Goal: Find specific page/section: Find specific page/section

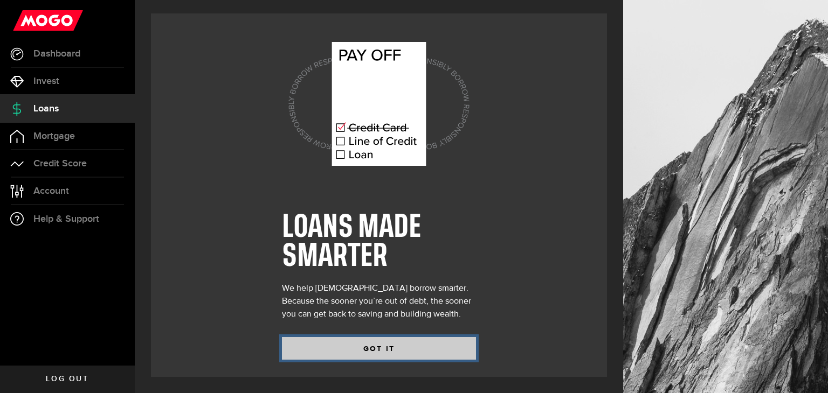
click at [395, 344] on button "GOT IT" at bounding box center [379, 348] width 194 height 23
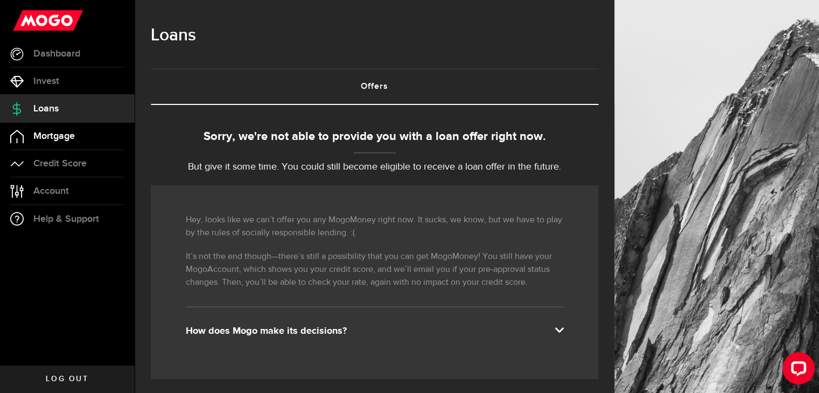
click at [72, 138] on span "Mortgage" at bounding box center [53, 136] width 41 height 10
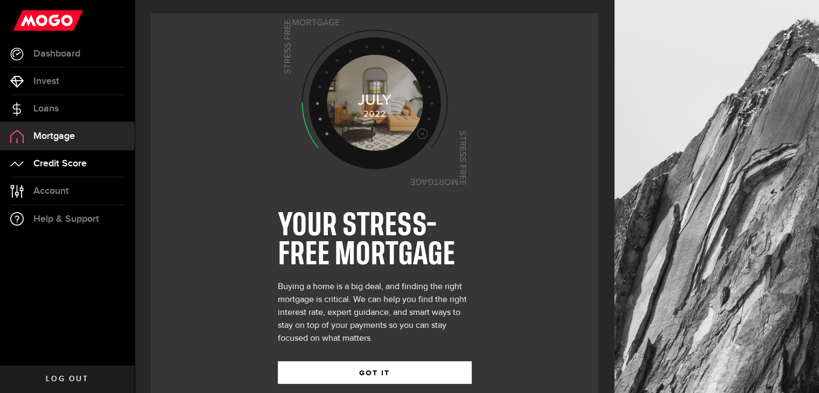
click at [67, 162] on span "Credit Score" at bounding box center [59, 164] width 53 height 10
